Goal: Task Accomplishment & Management: Use online tool/utility

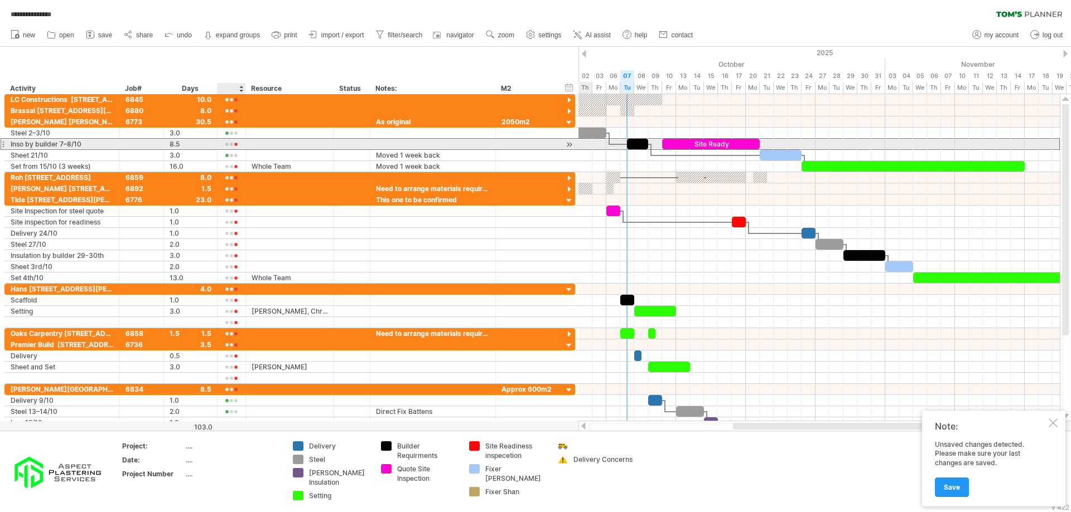
click at [231, 144] on div at bounding box center [231, 145] width 17 height 8
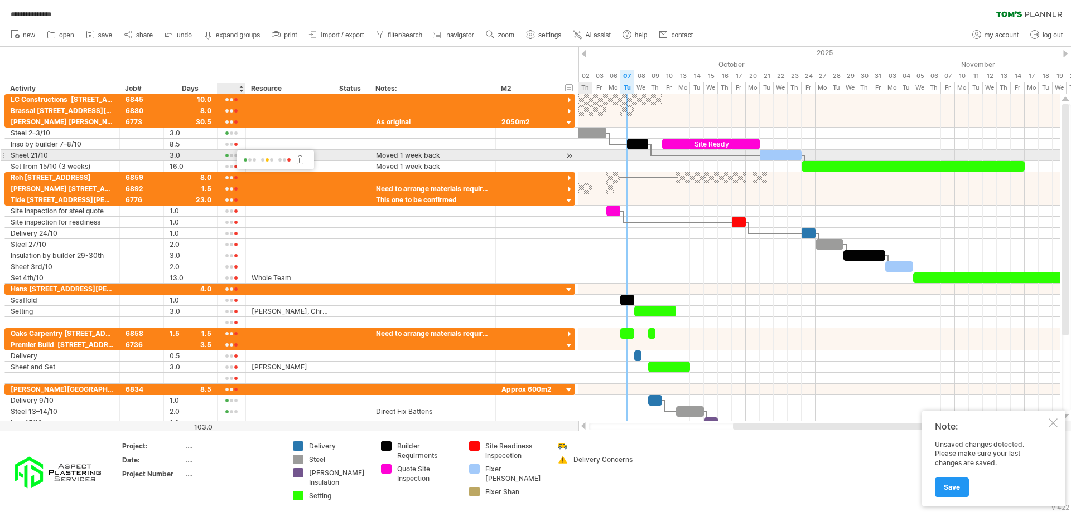
click at [245, 159] on span at bounding box center [250, 160] width 16 height 8
click at [38, 154] on div "Sheet 21/10" at bounding box center [62, 155] width 103 height 11
click at [38, 154] on input "**********" at bounding box center [62, 155] width 103 height 11
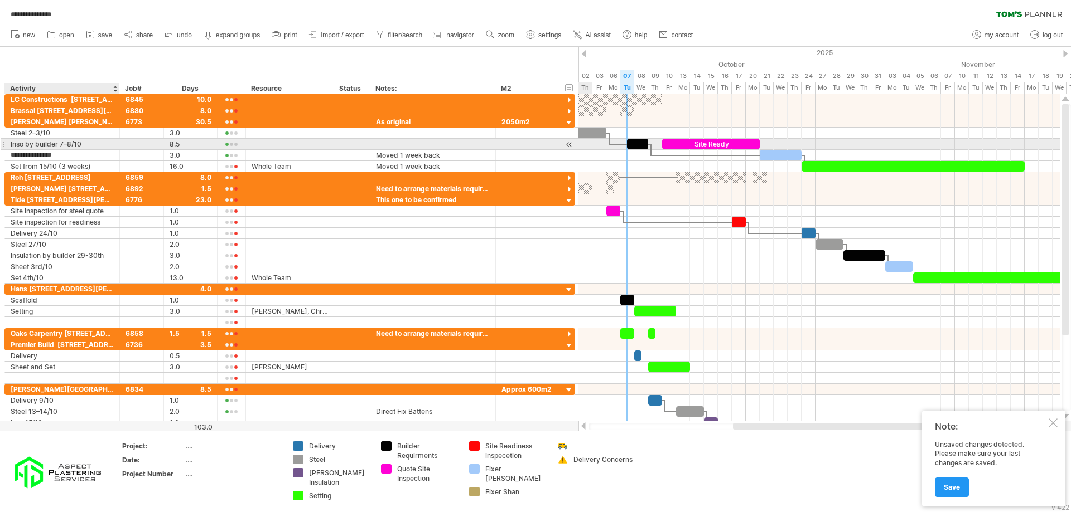
type input "**********"
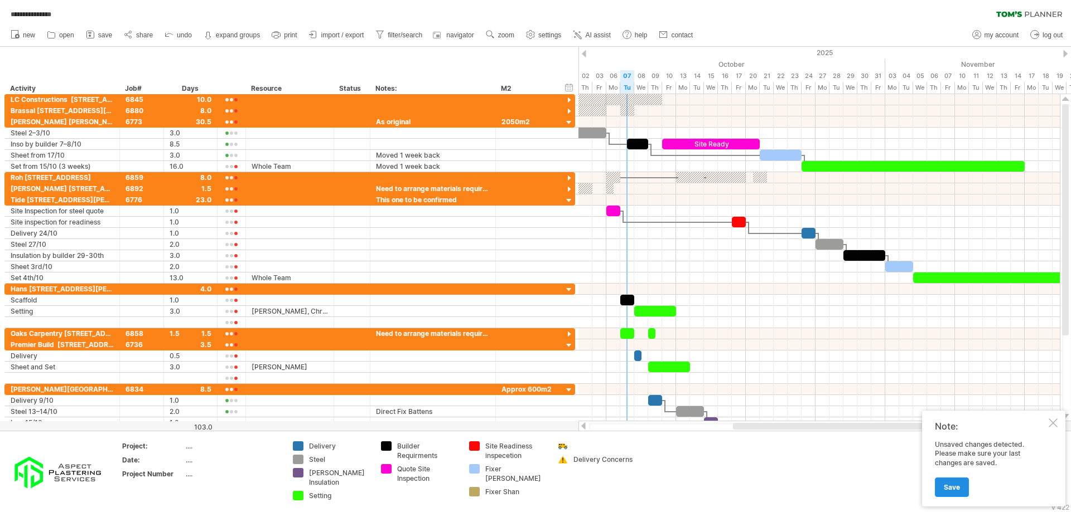
click at [954, 482] on link "Save" at bounding box center [952, 488] width 34 height 20
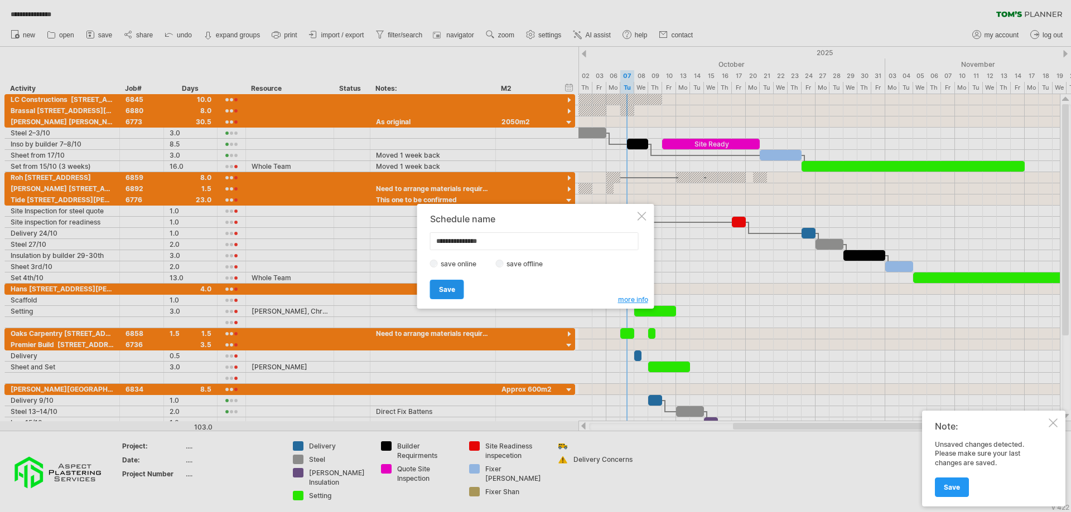
click at [453, 282] on link "Save" at bounding box center [447, 290] width 34 height 20
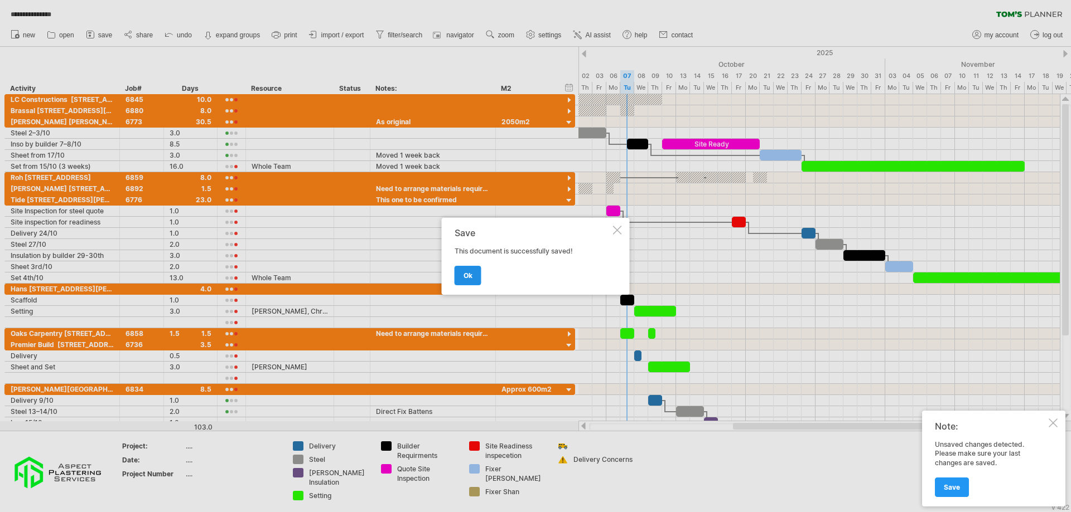
click at [471, 277] on span "ok" at bounding box center [467, 276] width 9 height 8
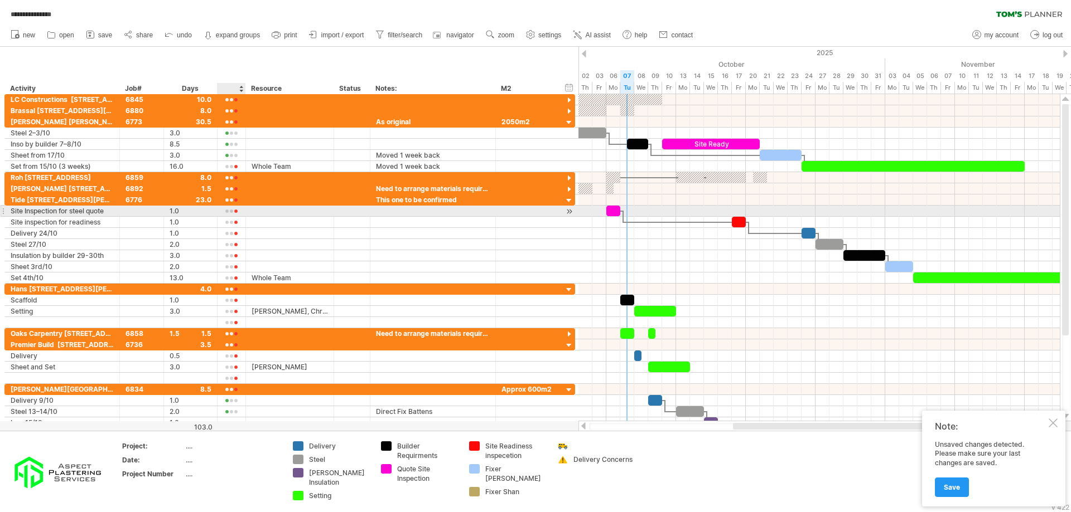
click at [239, 212] on div at bounding box center [231, 211] width 17 height 8
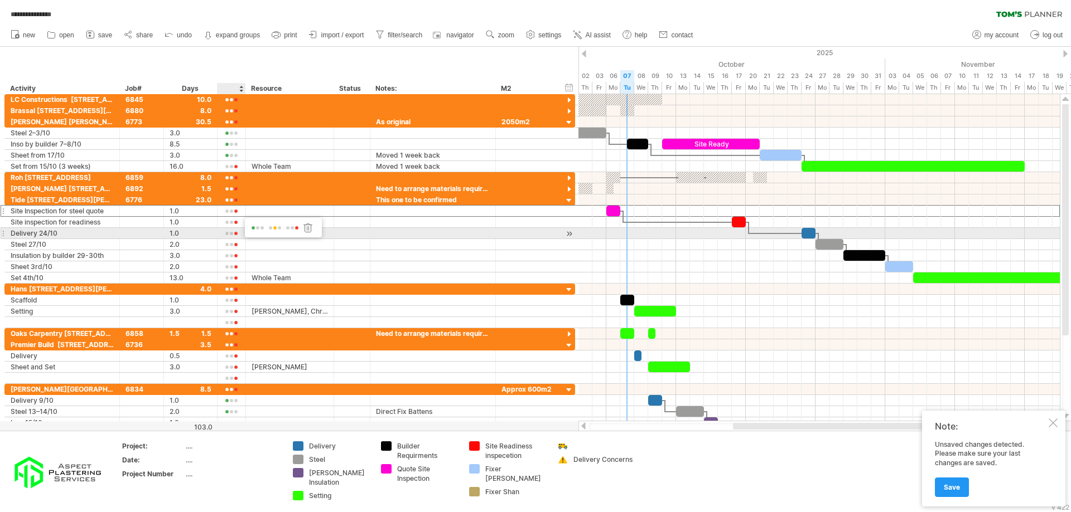
click at [248, 230] on div at bounding box center [283, 226] width 77 height 16
click at [254, 229] on span at bounding box center [258, 228] width 16 height 8
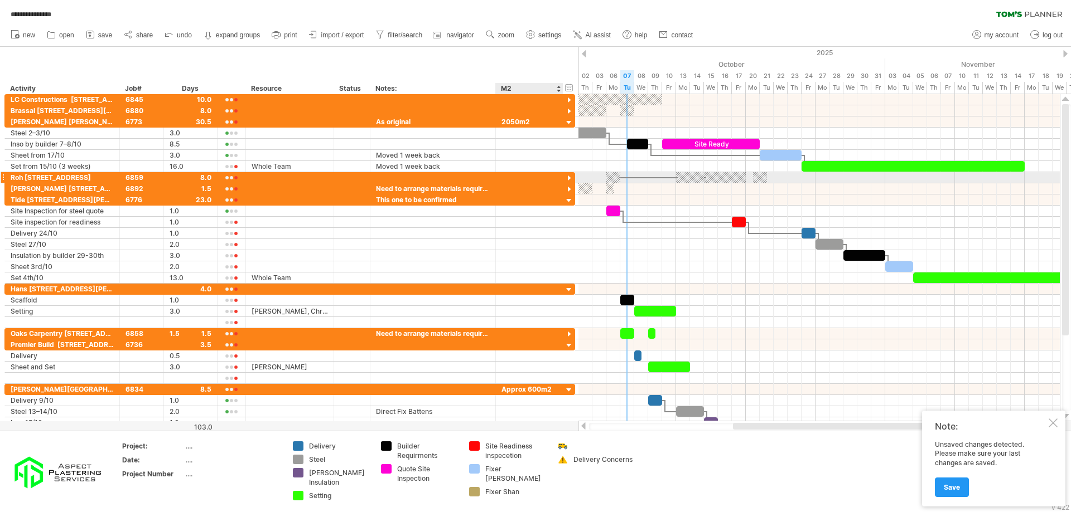
click at [573, 177] on div at bounding box center [569, 178] width 11 height 11
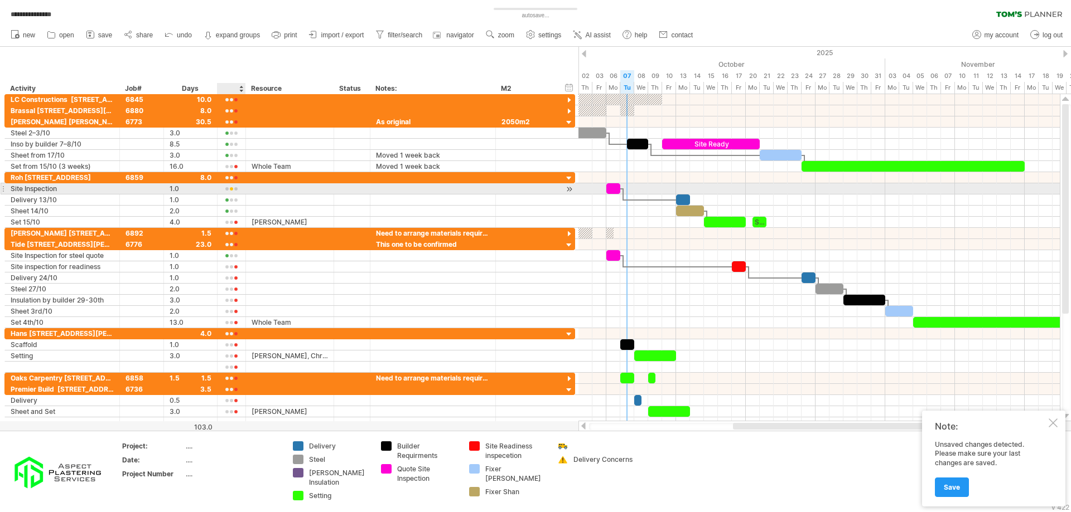
click at [233, 188] on div at bounding box center [231, 189] width 17 height 8
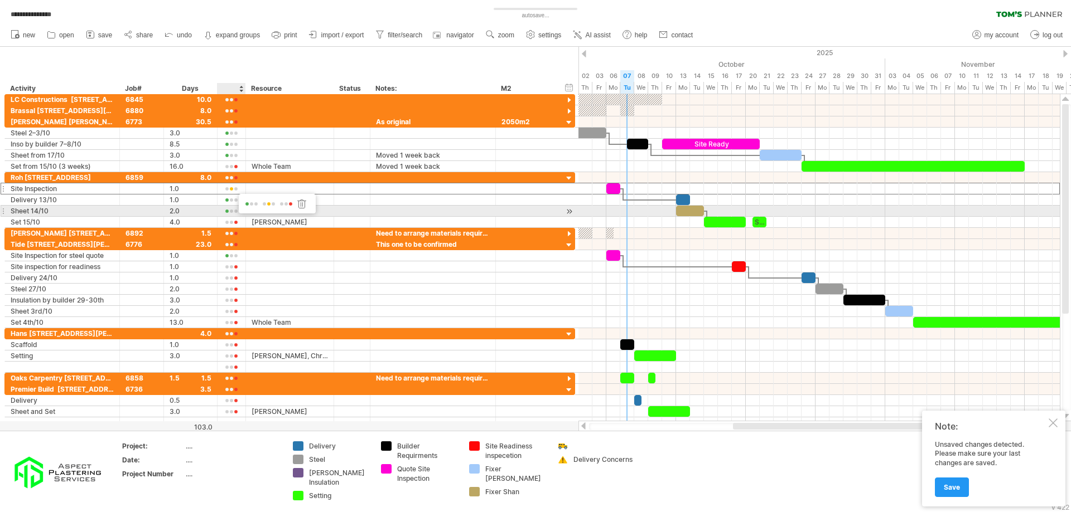
click at [249, 206] on span at bounding box center [252, 204] width 16 height 8
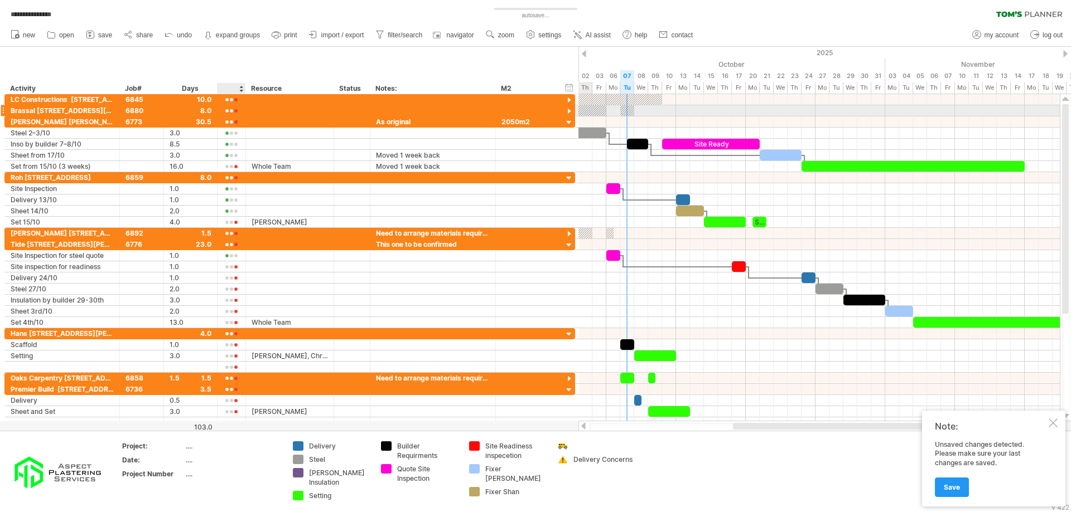
click at [231, 112] on div at bounding box center [231, 111] width 17 height 8
click at [247, 128] on span at bounding box center [250, 128] width 16 height 8
click at [568, 111] on div at bounding box center [569, 112] width 11 height 11
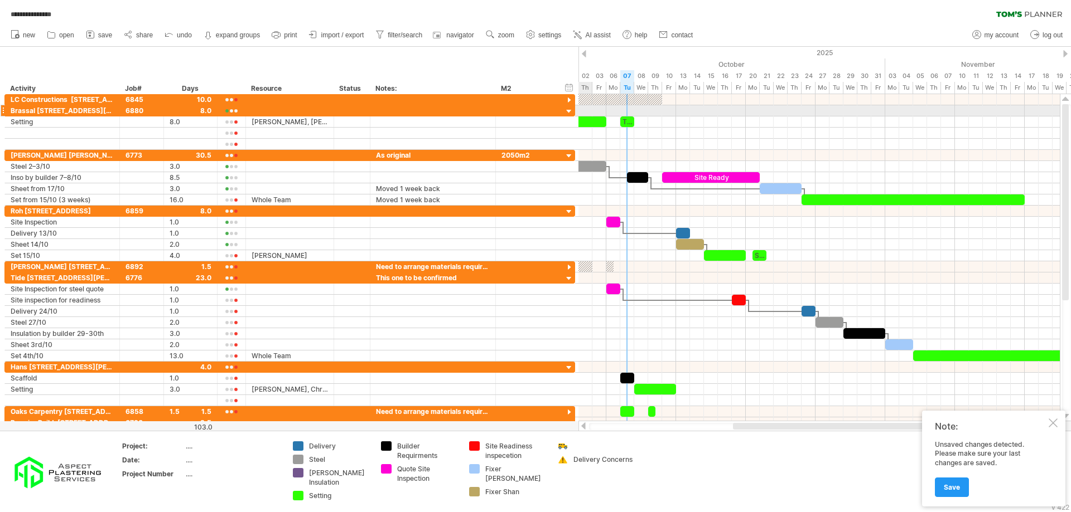
click at [568, 111] on div at bounding box center [569, 112] width 11 height 11
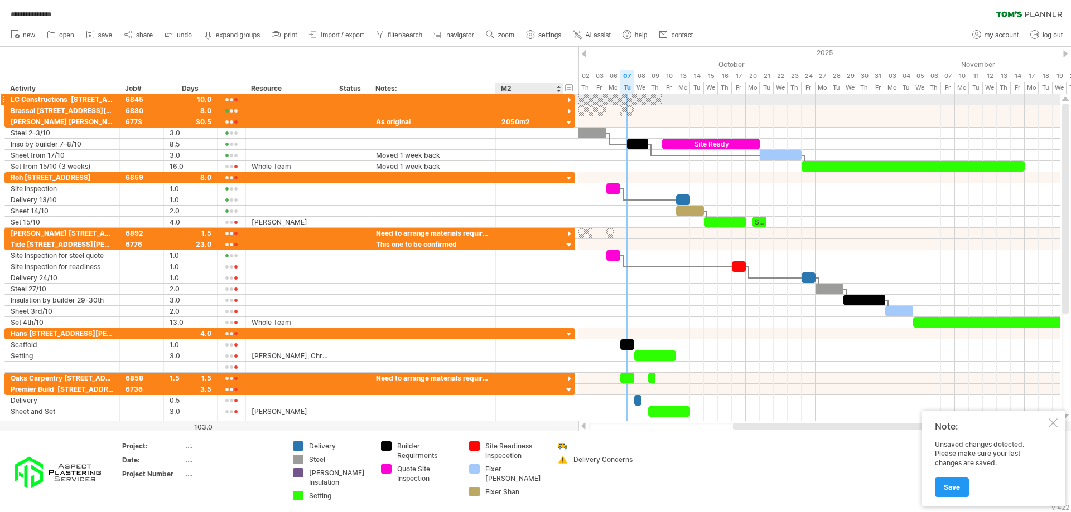
click at [567, 98] on div at bounding box center [569, 100] width 11 height 11
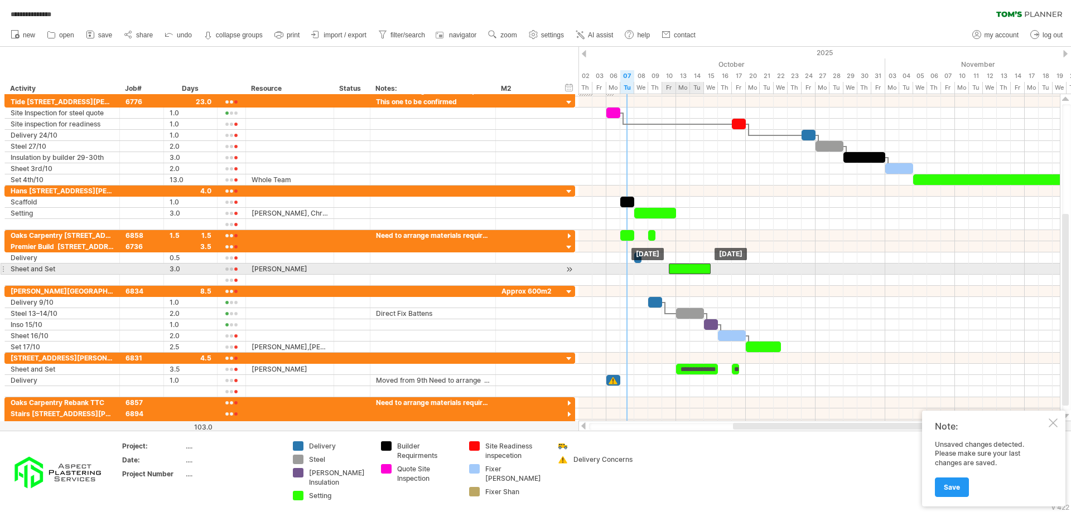
drag, startPoint x: 668, startPoint y: 270, endPoint x: 689, endPoint y: 269, distance: 20.7
click at [689, 269] on div at bounding box center [690, 269] width 42 height 11
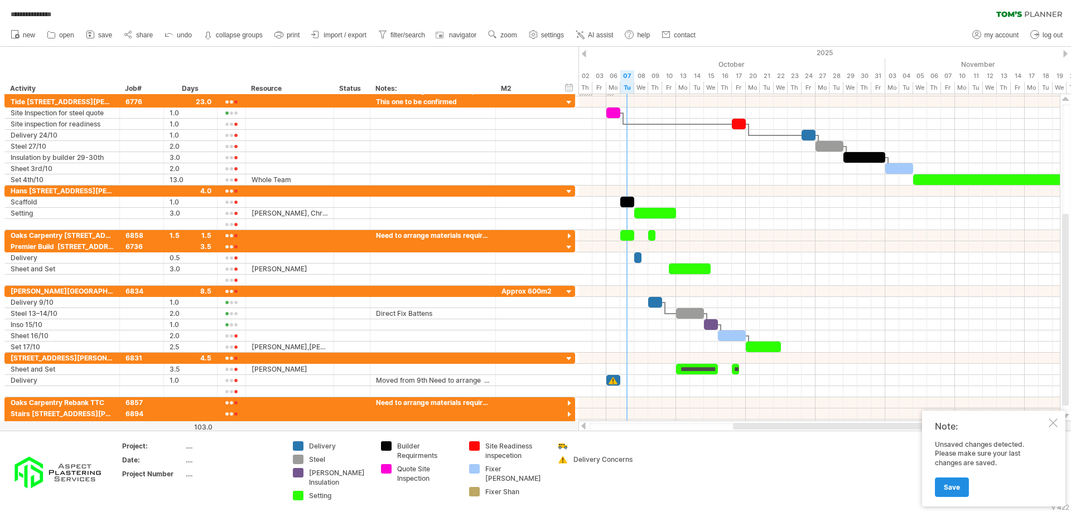
click at [946, 491] on span "Save" at bounding box center [952, 487] width 16 height 8
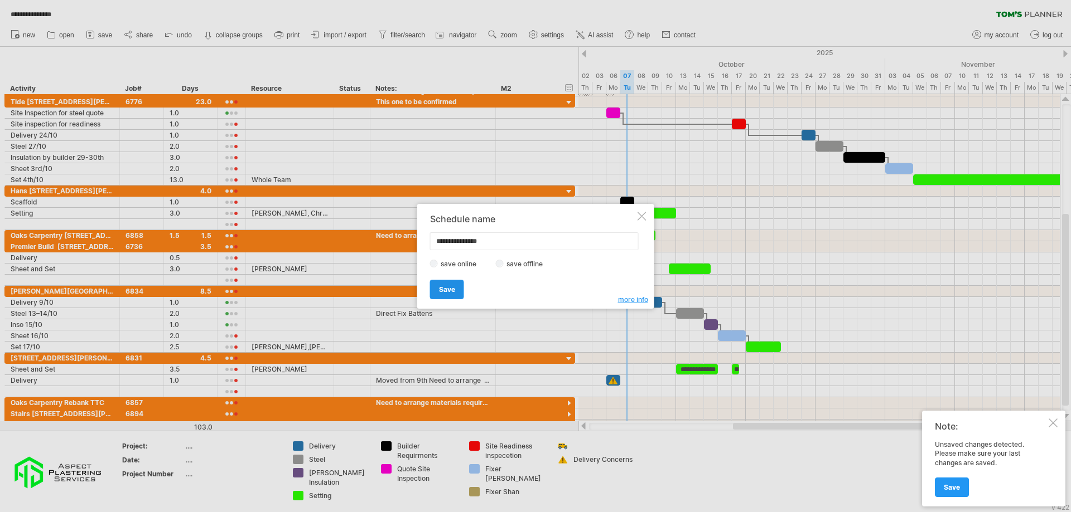
click at [449, 292] on span "Save" at bounding box center [447, 290] width 16 height 8
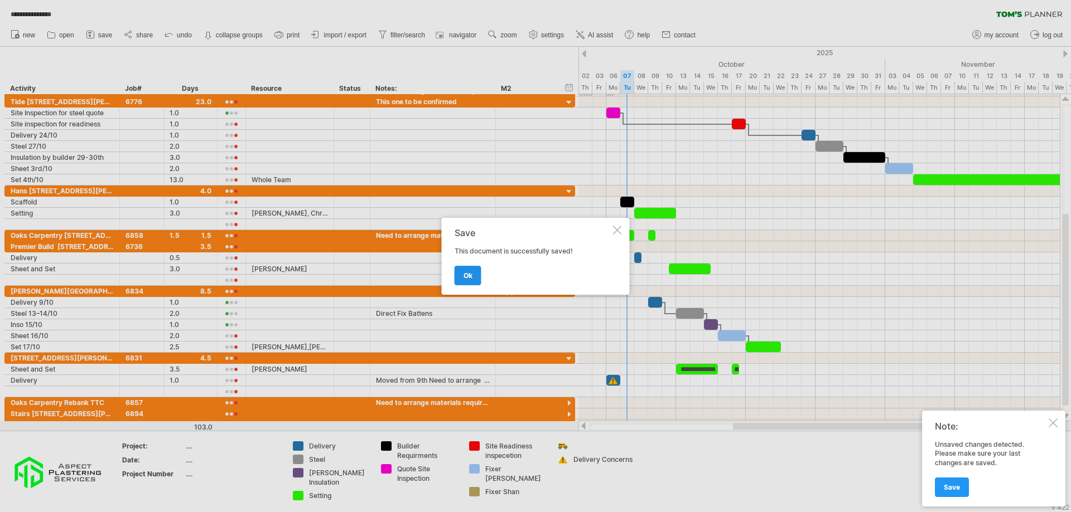
click at [468, 274] on span "ok" at bounding box center [467, 276] width 9 height 8
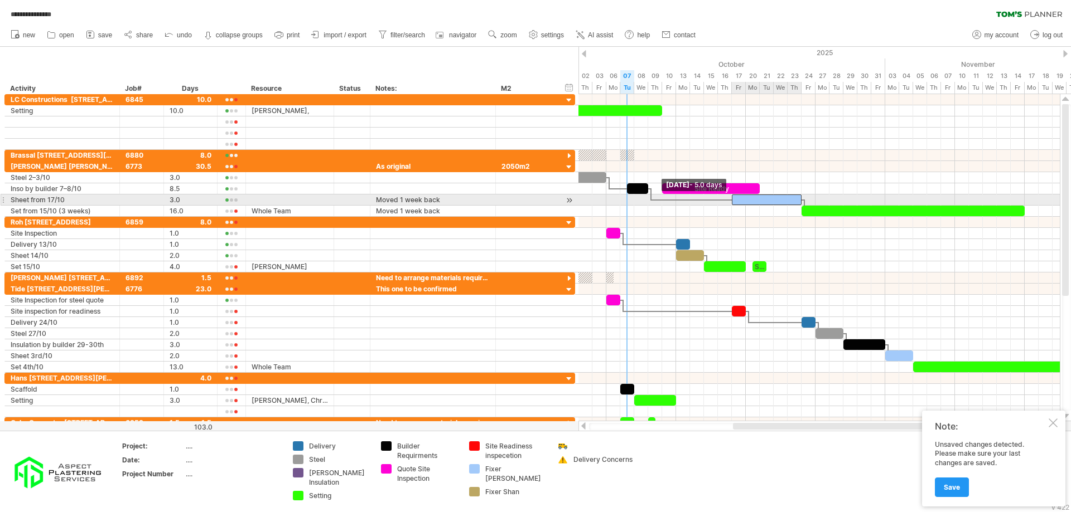
drag, startPoint x: 760, startPoint y: 200, endPoint x: 731, endPoint y: 202, distance: 29.1
click at [731, 202] on span at bounding box center [731, 200] width 4 height 11
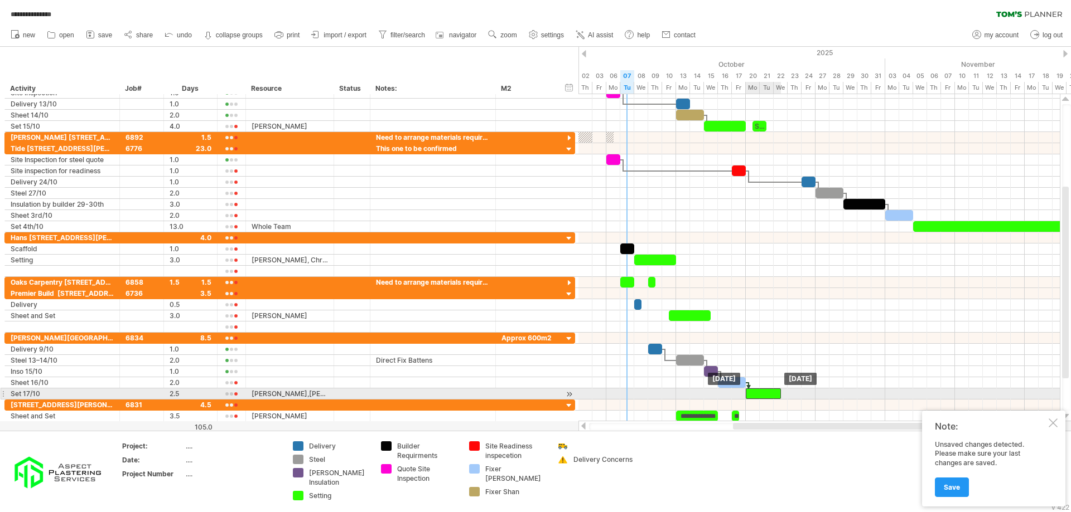
click at [768, 394] on div at bounding box center [763, 394] width 35 height 11
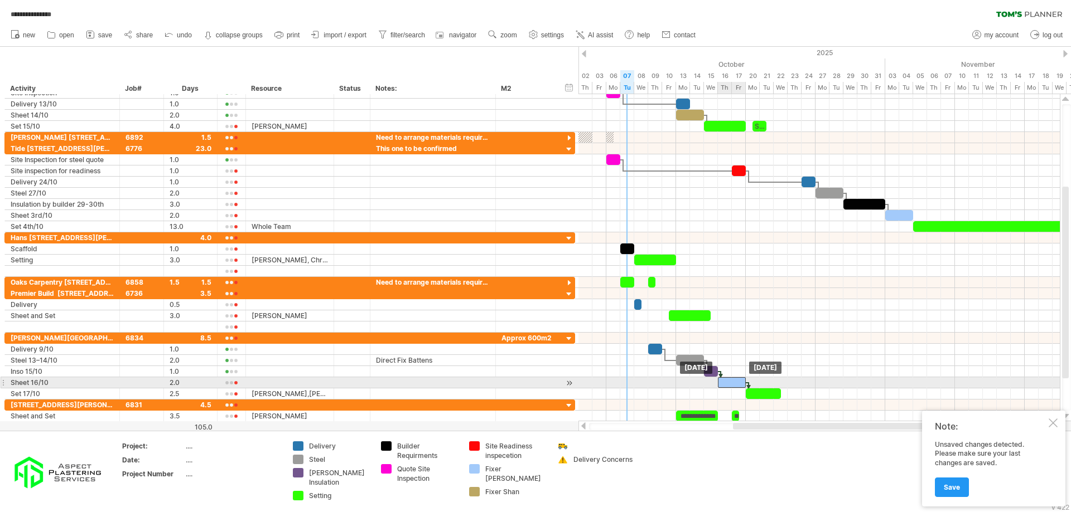
click at [736, 382] on div at bounding box center [732, 383] width 28 height 11
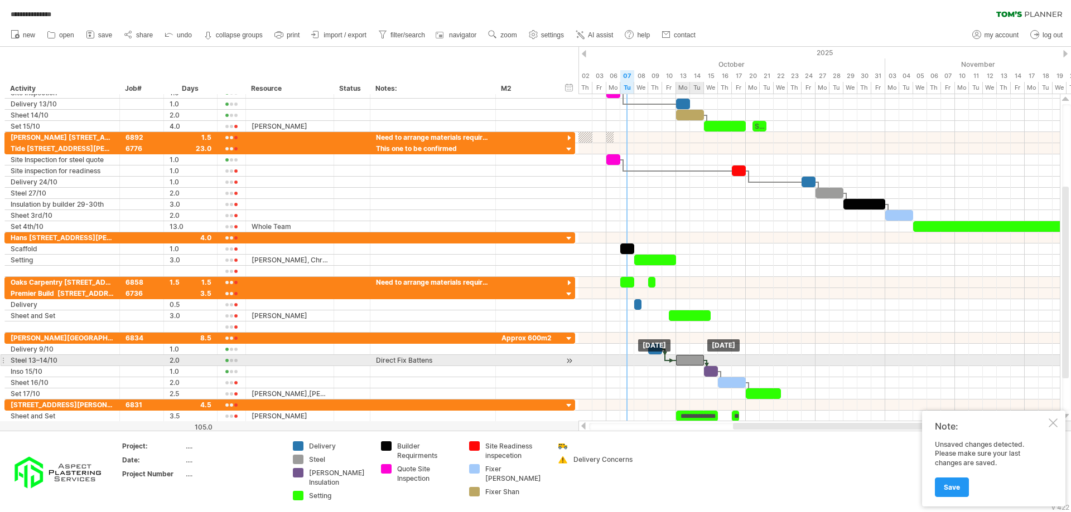
click at [695, 364] on div at bounding box center [690, 360] width 28 height 11
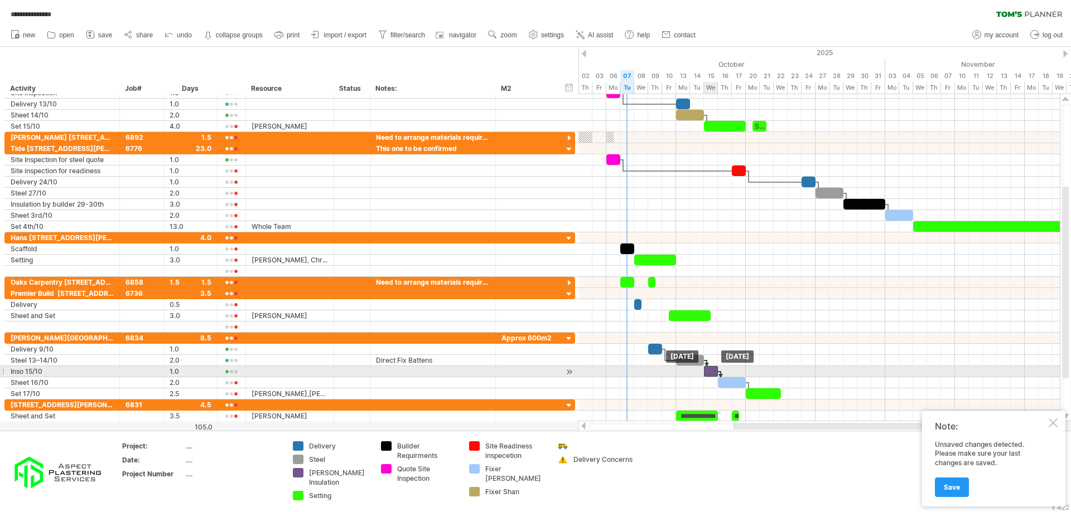
click at [709, 371] on div at bounding box center [711, 371] width 14 height 11
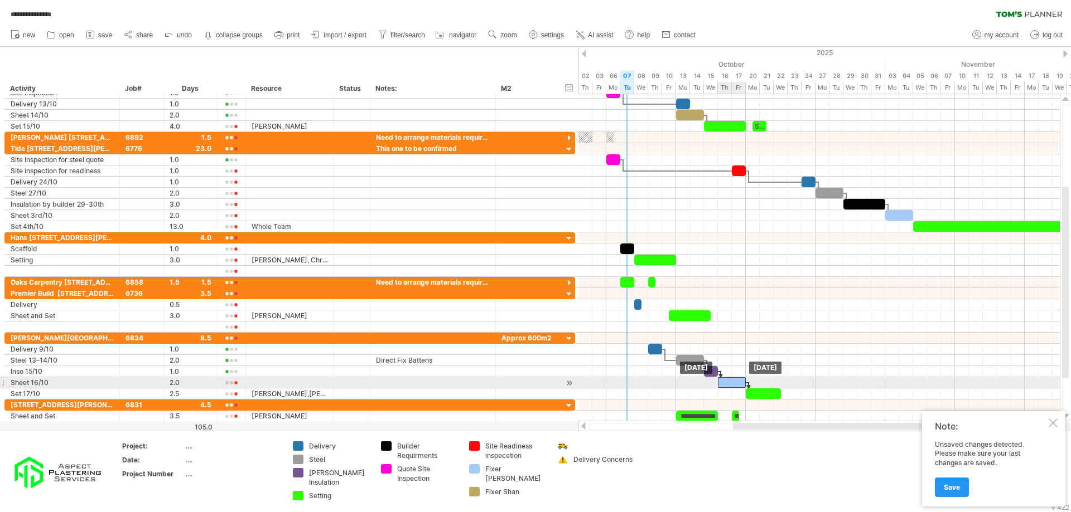
click at [738, 385] on div at bounding box center [732, 383] width 28 height 11
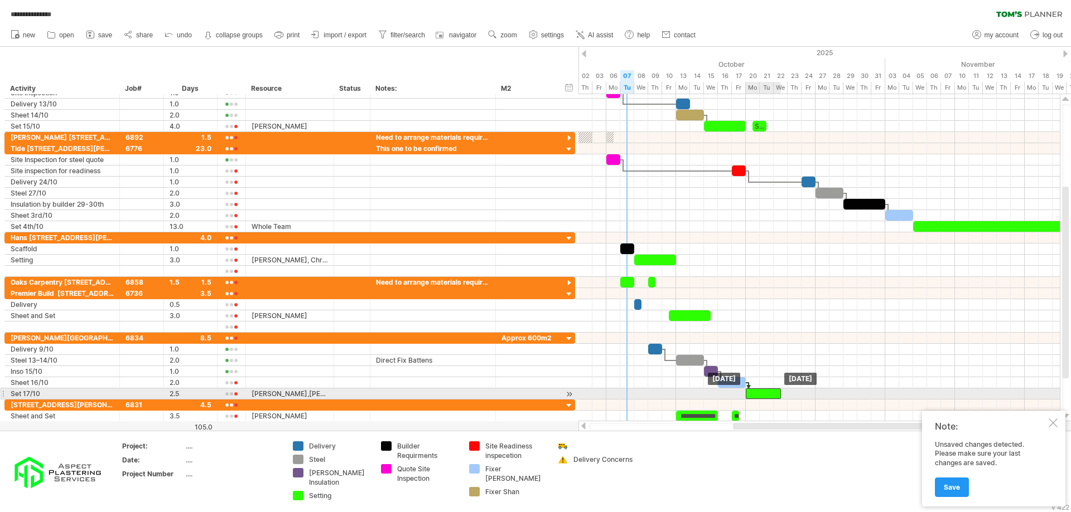
click at [760, 395] on div at bounding box center [763, 394] width 35 height 11
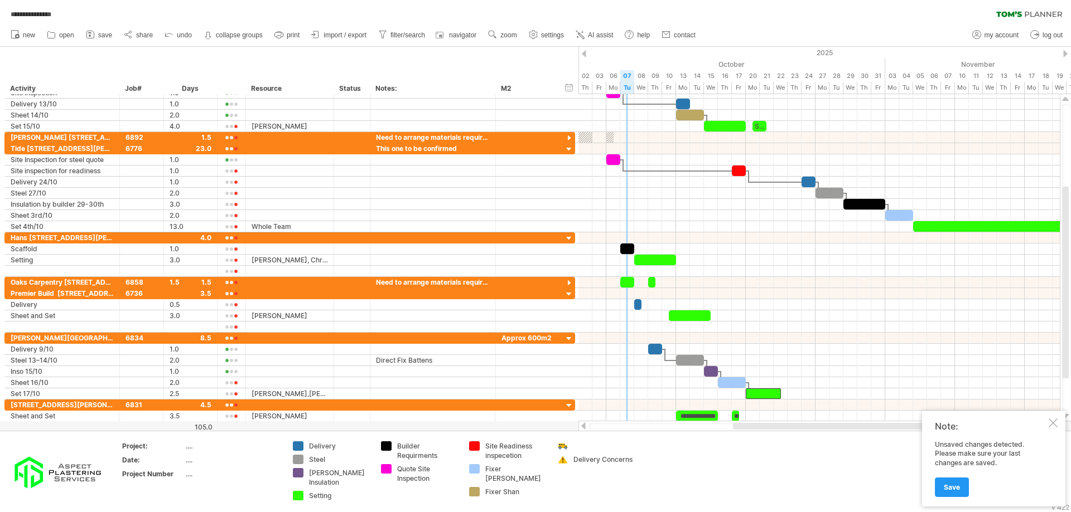
click at [1051, 426] on div at bounding box center [1052, 423] width 9 height 9
click at [100, 33] on span "save" at bounding box center [105, 35] width 14 height 8
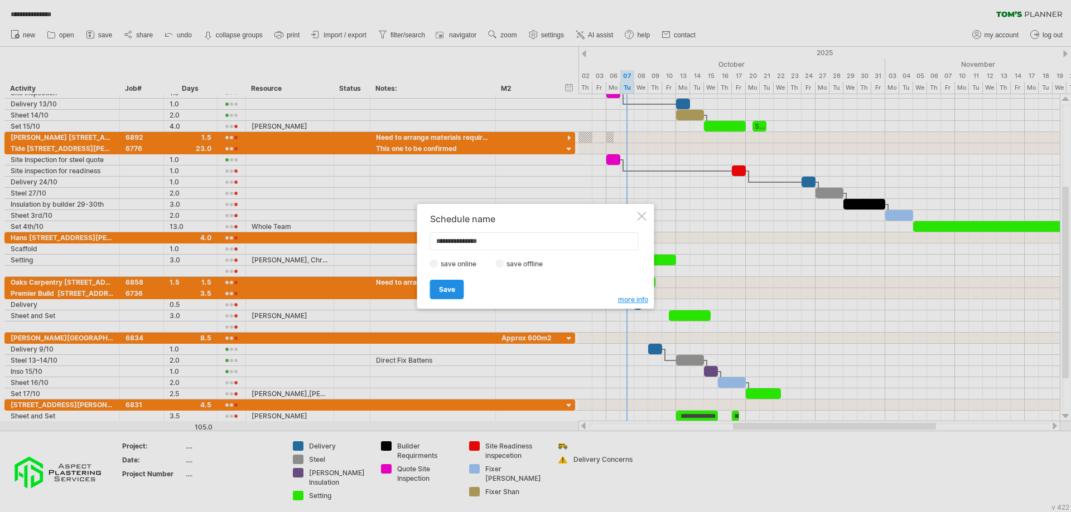
click at [449, 293] on span "Save" at bounding box center [447, 290] width 16 height 8
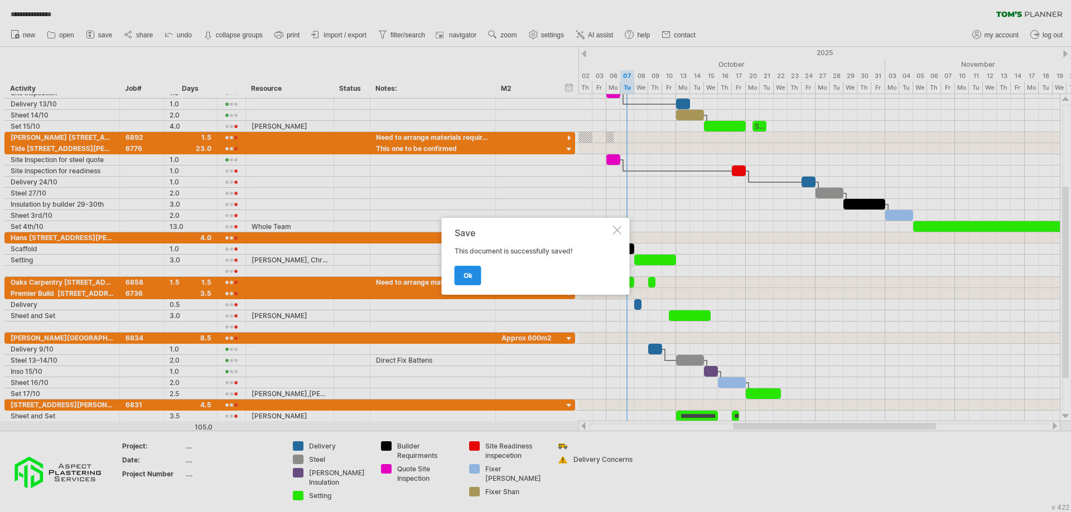
click at [470, 274] on span "ok" at bounding box center [467, 276] width 9 height 8
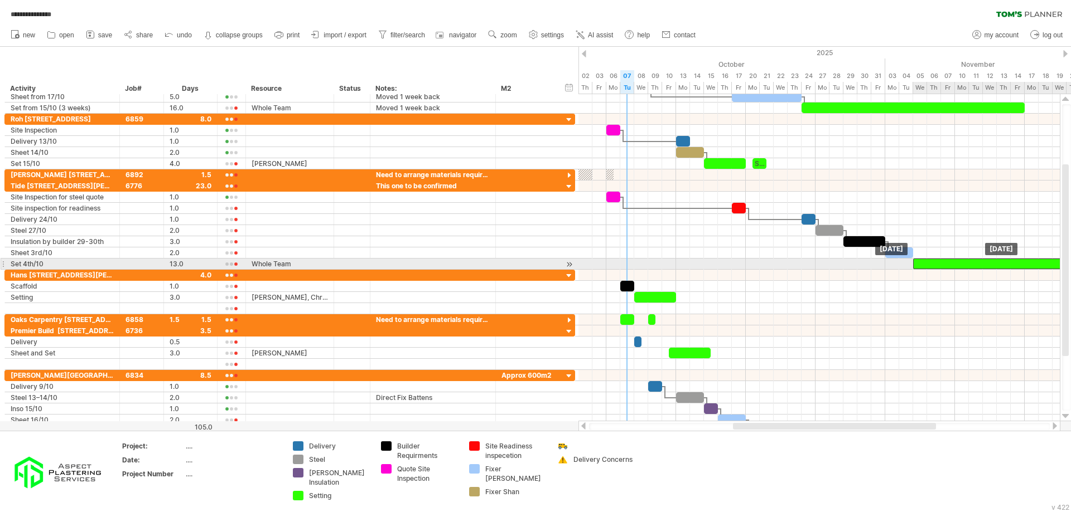
click at [925, 264] on div at bounding box center [1003, 264] width 181 height 11
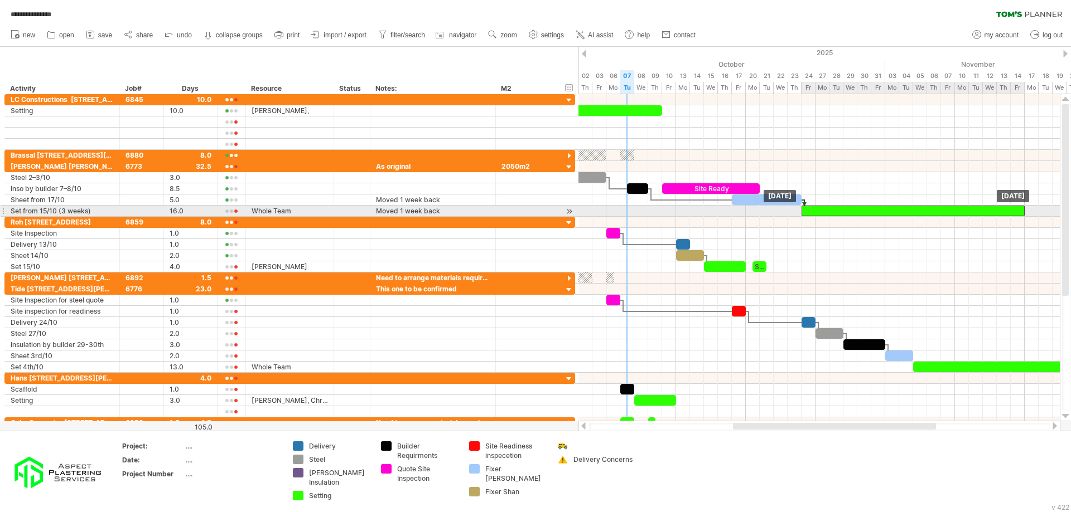
click at [809, 212] on div at bounding box center [912, 211] width 223 height 11
drag, startPoint x: 801, startPoint y: 212, endPoint x: 714, endPoint y: 199, distance: 88.6
click at [748, 214] on div at bounding box center [885, 211] width 279 height 11
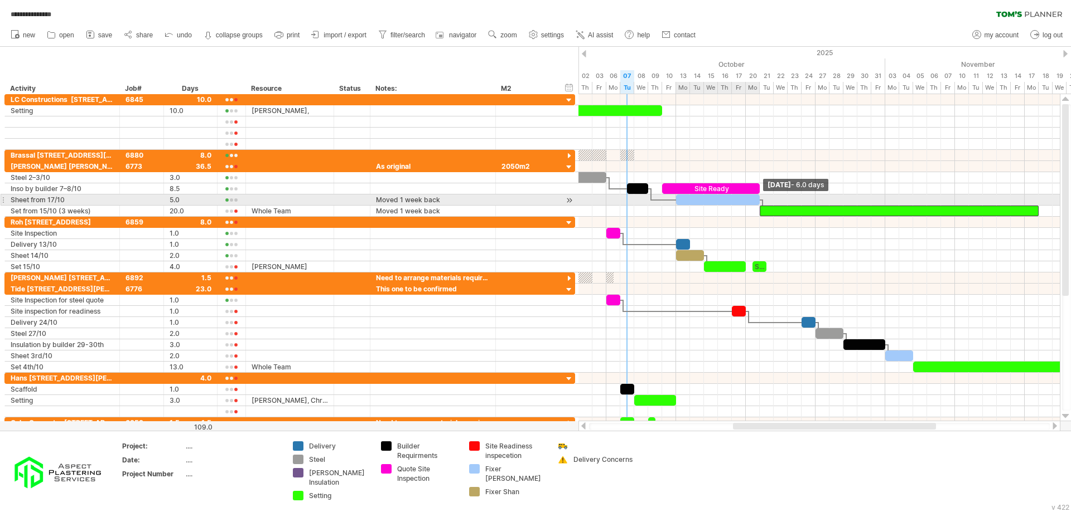
drag, startPoint x: 746, startPoint y: 198, endPoint x: 759, endPoint y: 202, distance: 13.9
click at [759, 202] on span at bounding box center [759, 200] width 4 height 11
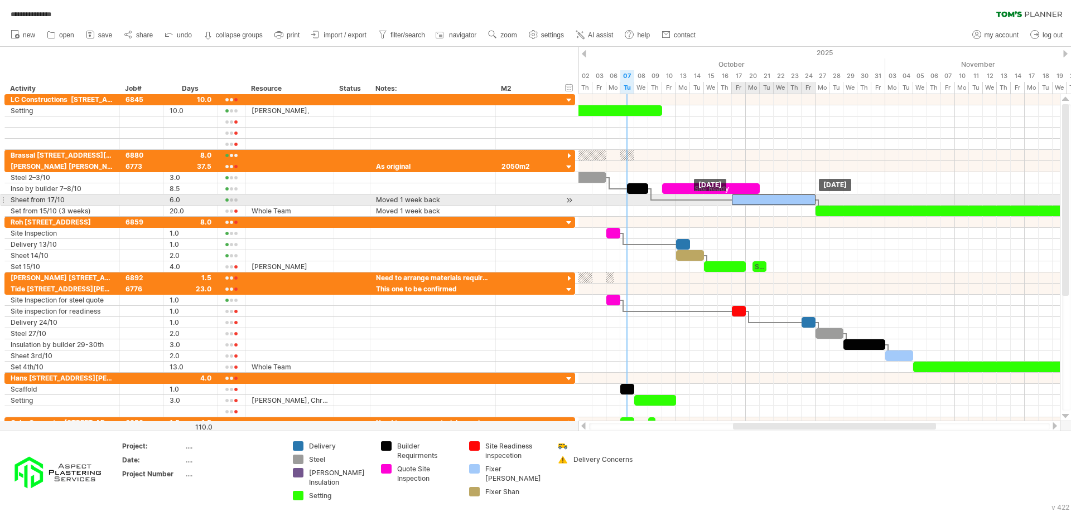
drag, startPoint x: 738, startPoint y: 202, endPoint x: 795, endPoint y: 202, distance: 56.9
click at [795, 202] on div at bounding box center [774, 200] width 84 height 11
drag, startPoint x: 814, startPoint y: 200, endPoint x: 788, endPoint y: 203, distance: 26.4
click at [788, 203] on span at bounding box center [787, 200] width 4 height 11
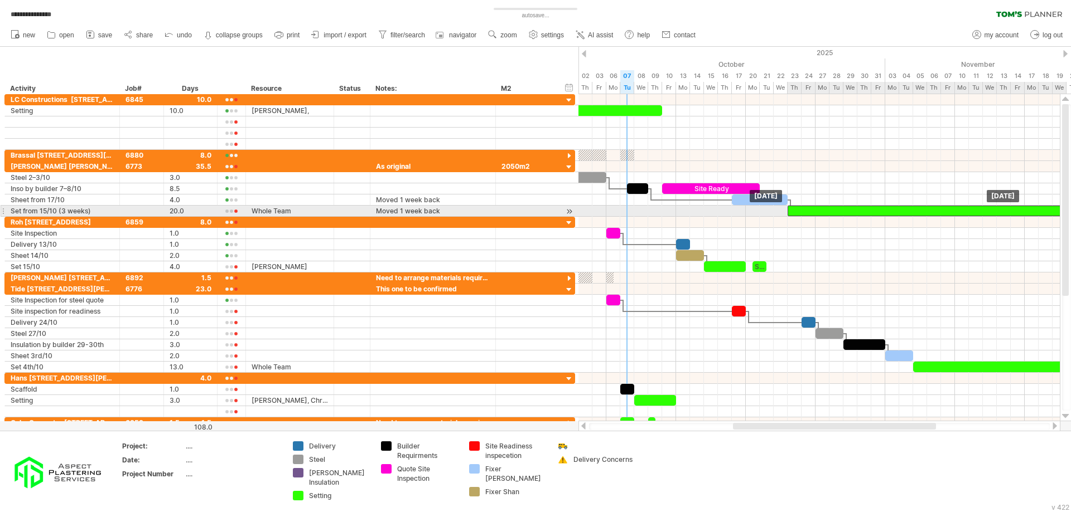
drag, startPoint x: 825, startPoint y: 211, endPoint x: 800, endPoint y: 211, distance: 25.1
click at [800, 211] on div at bounding box center [926, 211] width 279 height 11
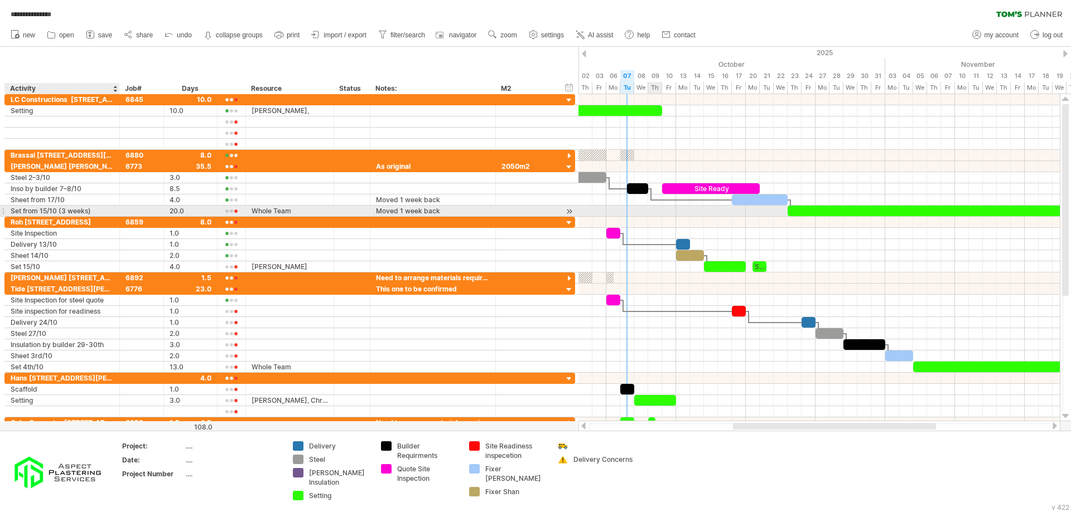
click at [47, 211] on div "Set from 15/10 (3 weeks)" at bounding box center [62, 211] width 103 height 11
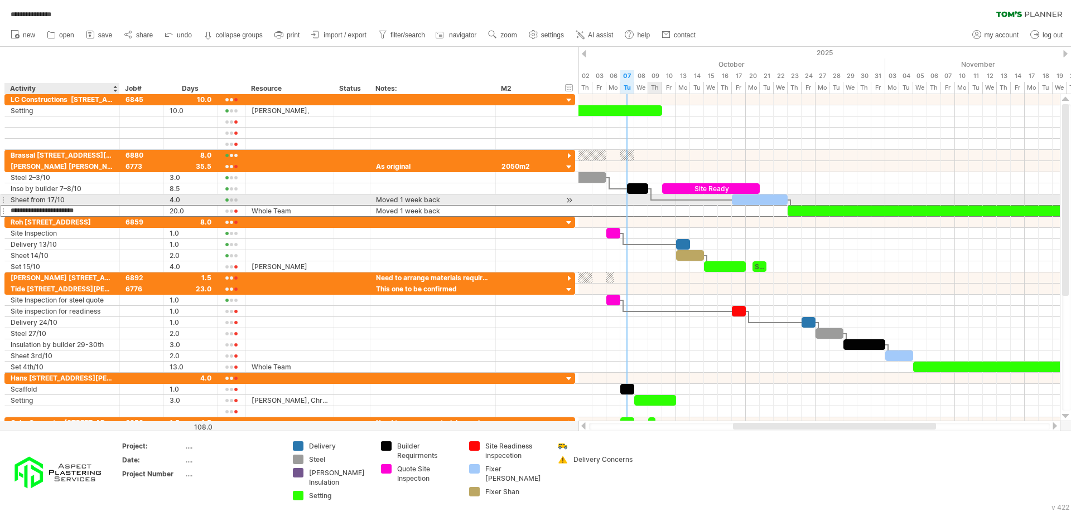
type input "**********"
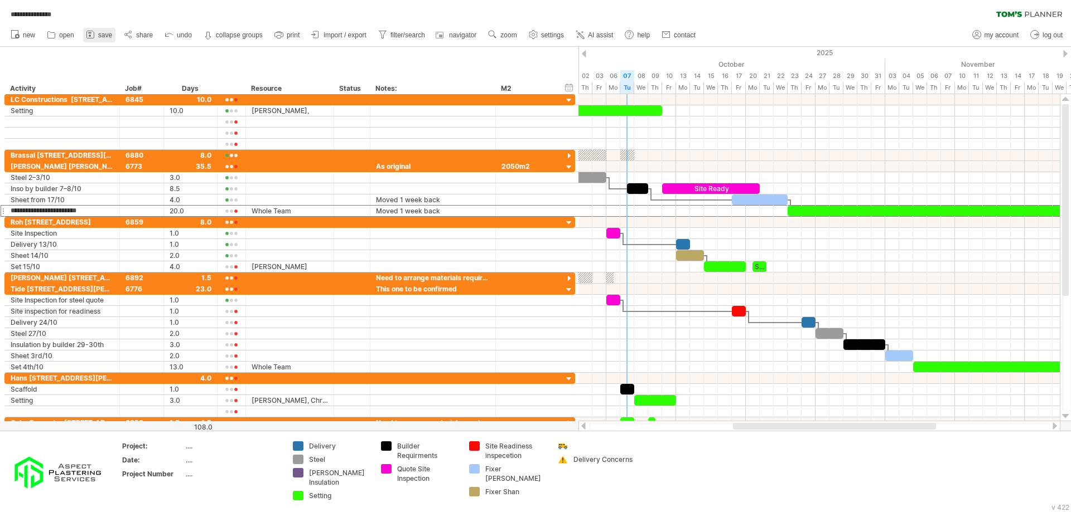
click at [99, 30] on link "save" at bounding box center [99, 35] width 32 height 14
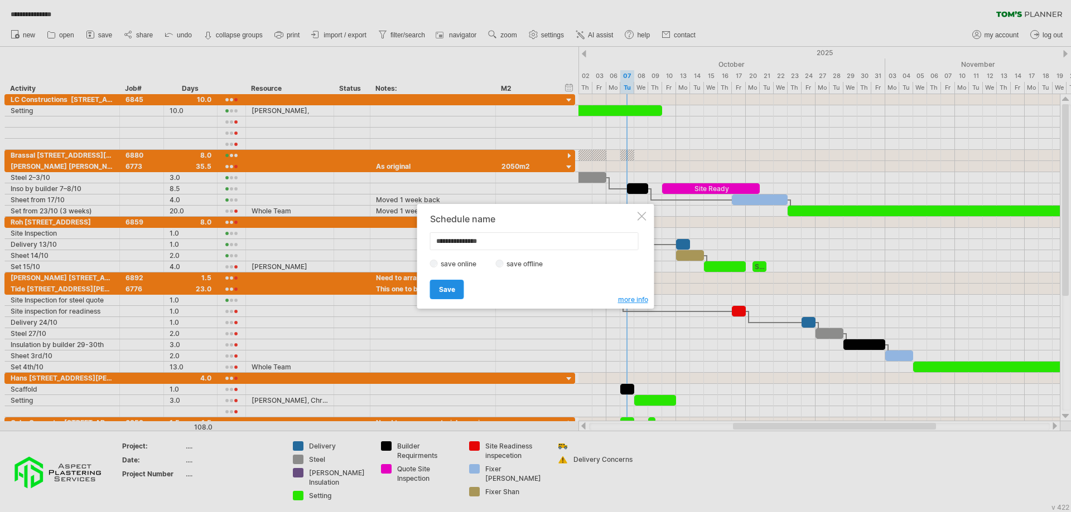
click at [457, 294] on link "Save" at bounding box center [447, 290] width 34 height 20
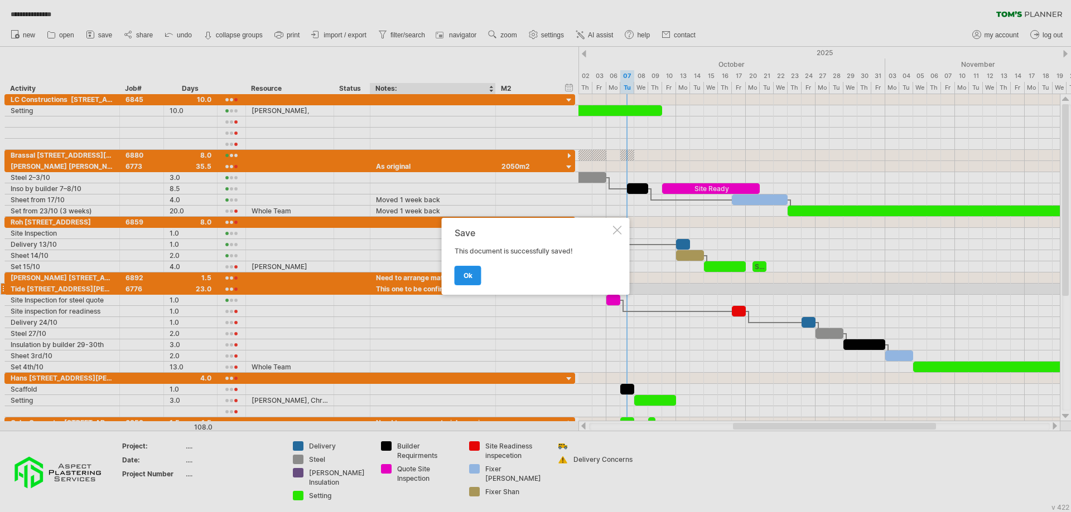
click at [473, 285] on link "ok" at bounding box center [467, 276] width 27 height 20
